Goal: Task Accomplishment & Management: Manage account settings

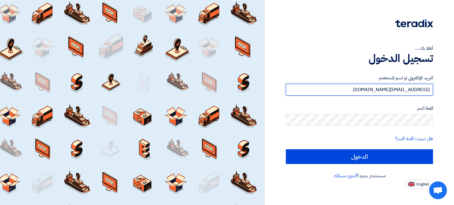
click at [350, 84] on input "[EMAIL_ADDRESS][DOMAIN_NAME]" at bounding box center [359, 90] width 147 height 12
type input "[EMAIL_ADDRESS][DOMAIN_NAME]"
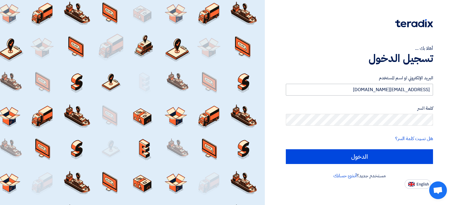
click at [401, 93] on input "[EMAIL_ADDRESS][DOMAIN_NAME]" at bounding box center [359, 90] width 147 height 12
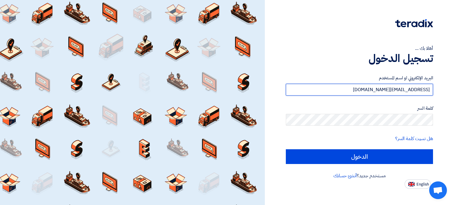
click at [358, 91] on input "[EMAIL_ADDRESS][DOMAIN_NAME]" at bounding box center [359, 90] width 147 height 12
type input "[EMAIL_ADDRESS][DOMAIN_NAME]"
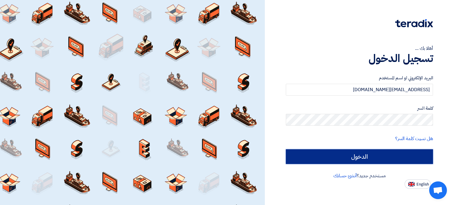
click at [367, 159] on input "الدخول" at bounding box center [359, 157] width 147 height 15
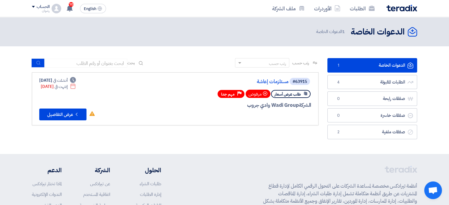
click at [39, 8] on div "الحساب" at bounding box center [43, 6] width 13 height 5
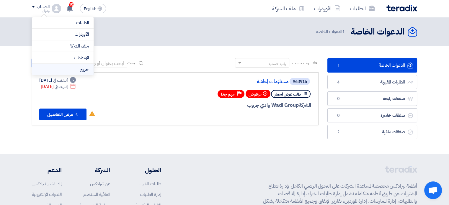
click at [87, 70] on li "خروج" at bounding box center [62, 70] width 61 height 12
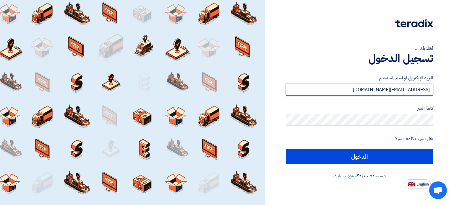
click at [312, 91] on input "[EMAIL_ADDRESS][DOMAIN_NAME]" at bounding box center [359, 90] width 147 height 12
type input "[EMAIL_ADDRESS][DOMAIN_NAME]"
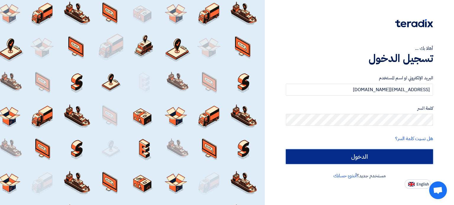
click at [366, 155] on input "الدخول" at bounding box center [359, 157] width 147 height 15
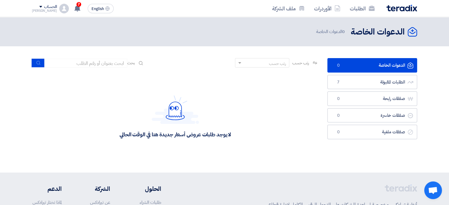
click at [35, 7] on div "الحساب" at bounding box center [44, 6] width 25 height 5
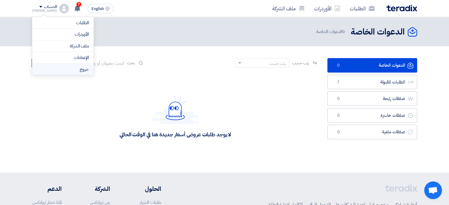
click at [83, 69] on li "خروج" at bounding box center [62, 70] width 61 height 12
